Goal: Task Accomplishment & Management: Manage account settings

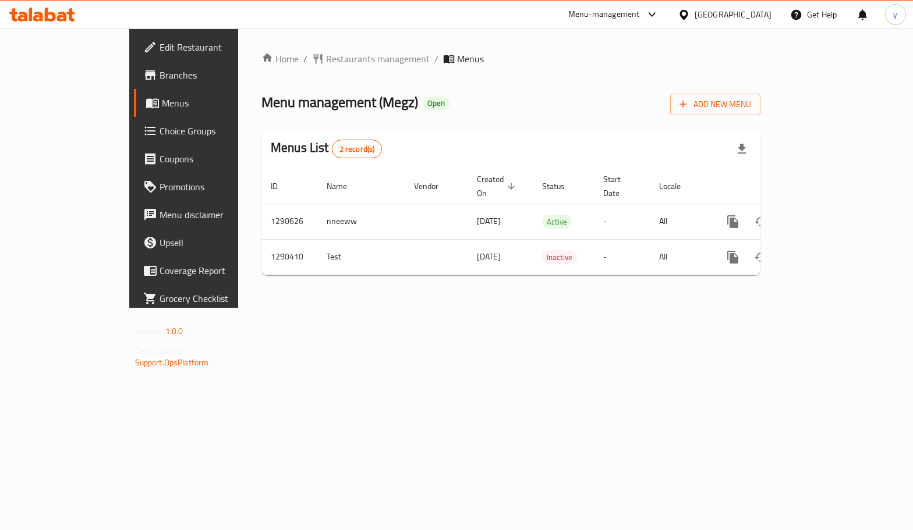
click at [160, 128] on span "Choice Groups" at bounding box center [216, 131] width 113 height 14
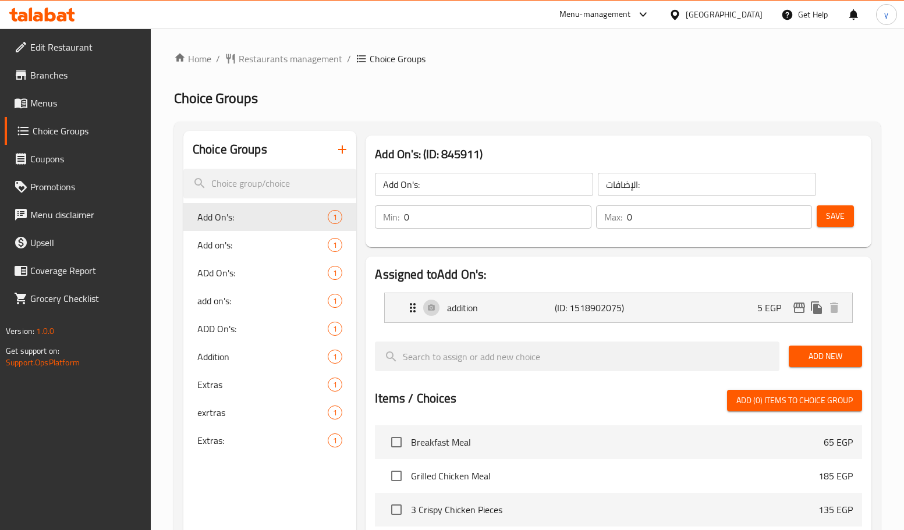
click at [63, 99] on span "Menus" at bounding box center [85, 103] width 111 height 14
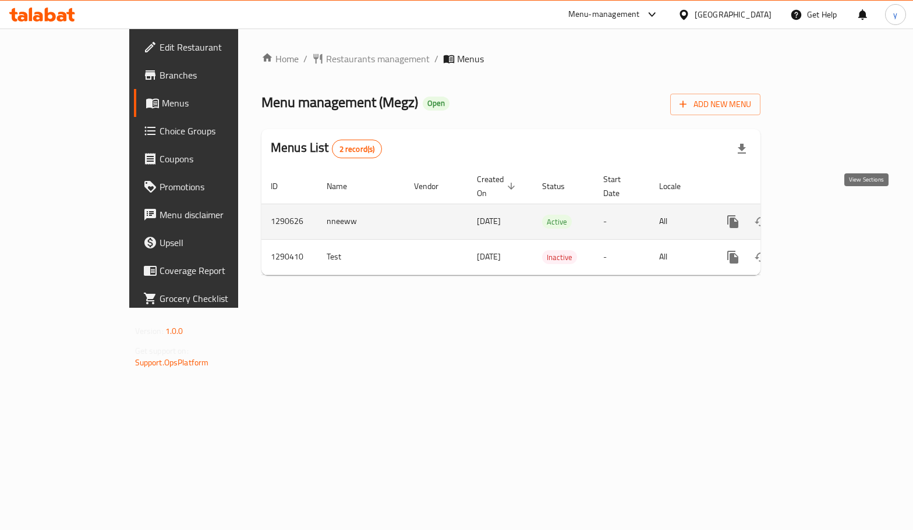
click at [822, 217] on icon "enhanced table" at bounding box center [817, 222] width 10 height 10
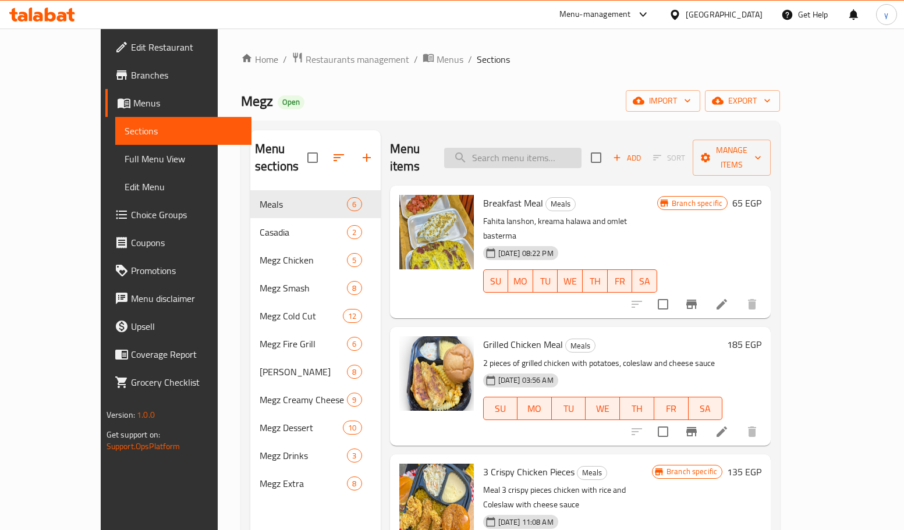
click at [553, 148] on input "search" at bounding box center [512, 158] width 137 height 20
paste input "سماش حلقات بصل [GEOGRAPHIC_DATA]"
type input "سماش حلقات بصل [GEOGRAPHIC_DATA]"
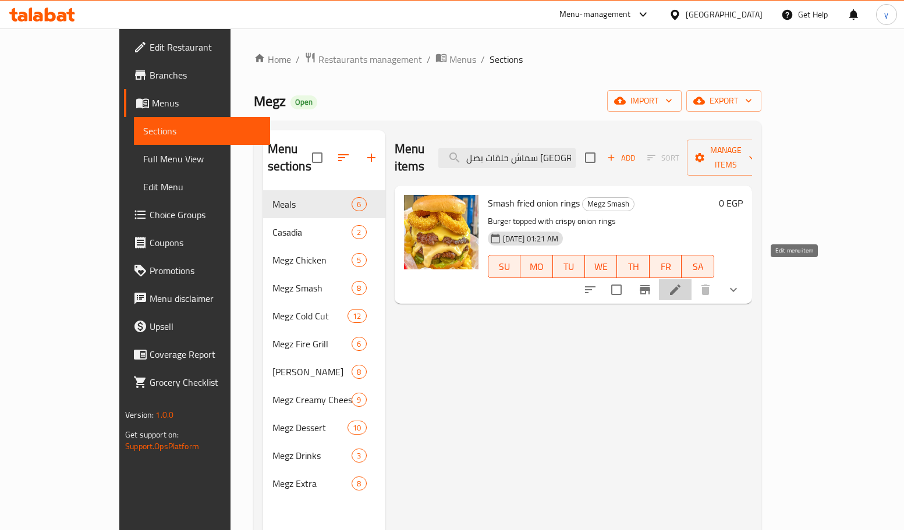
click at [682, 283] on icon at bounding box center [675, 290] width 14 height 14
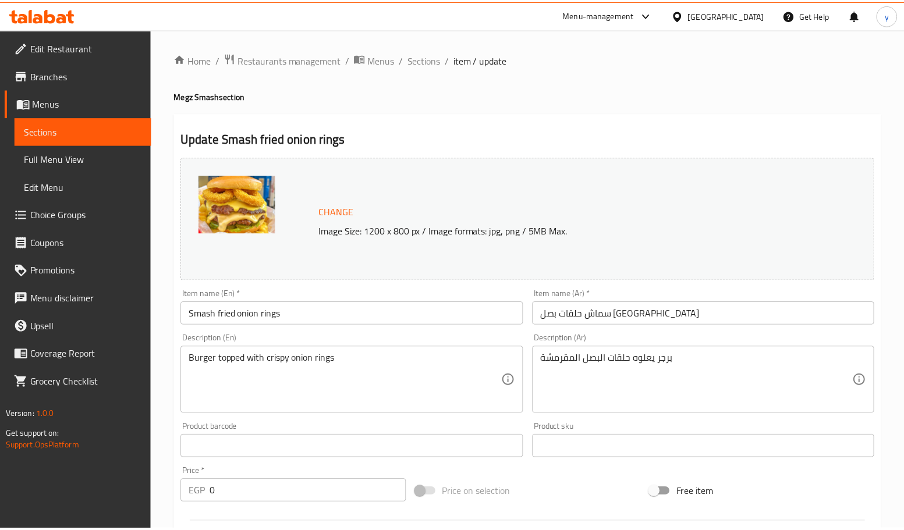
scroll to position [335, 0]
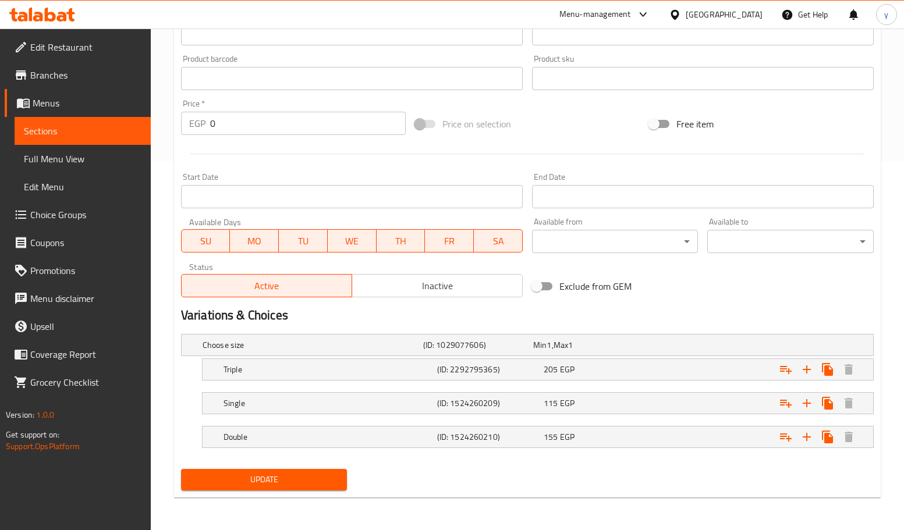
click at [58, 13] on icon at bounding box center [42, 15] width 66 height 14
